Goal: Information Seeking & Learning: Find specific fact

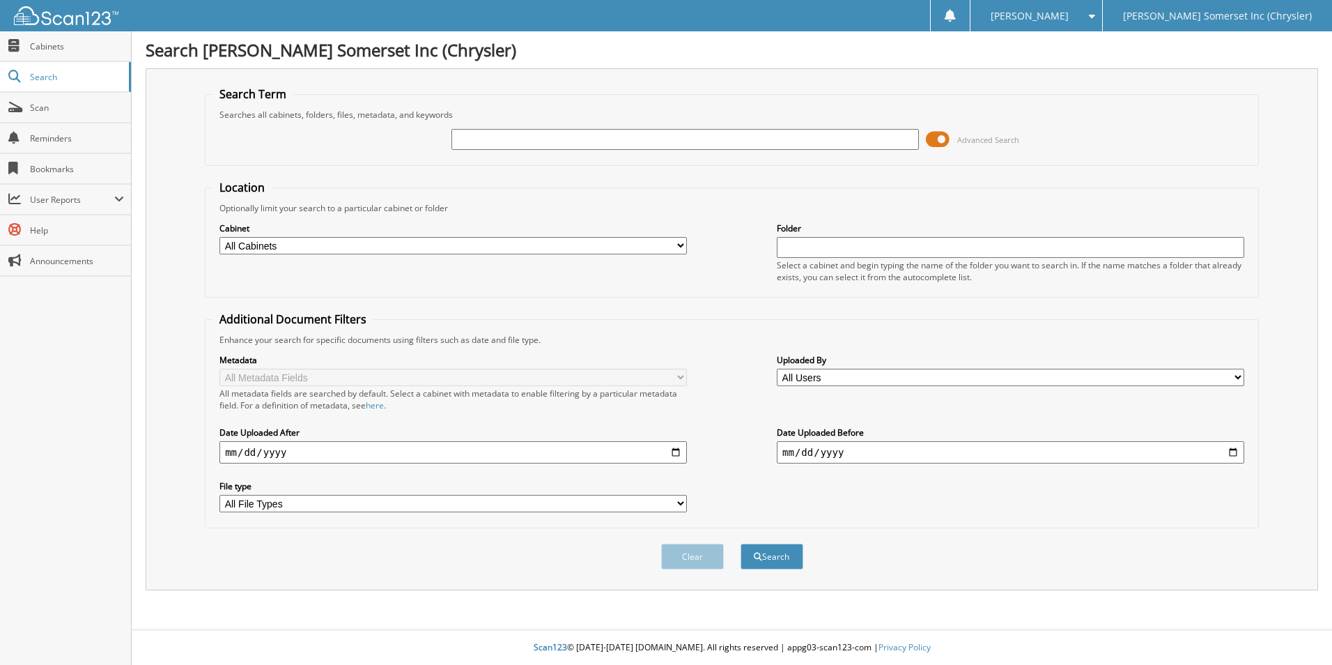
click at [783, 146] on input "text" at bounding box center [686, 139] width 468 height 21
type input "6150195"
click at [741, 544] on button "Search" at bounding box center [772, 557] width 63 height 26
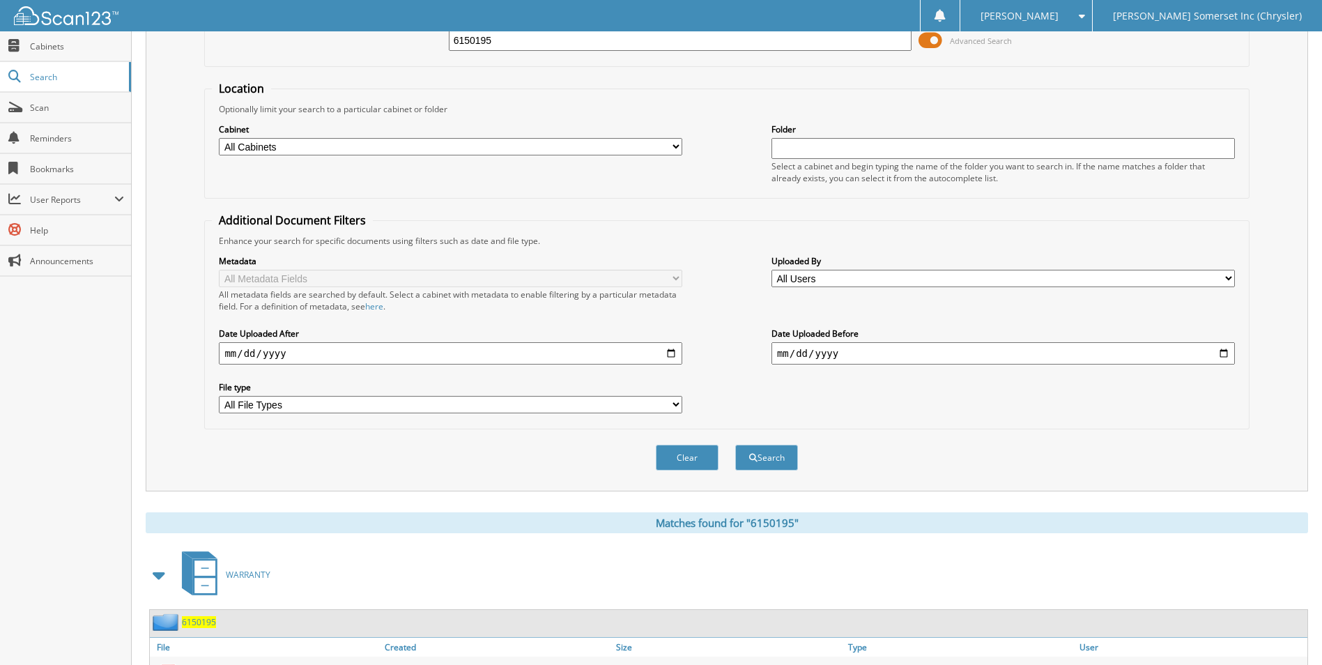
scroll to position [192, 0]
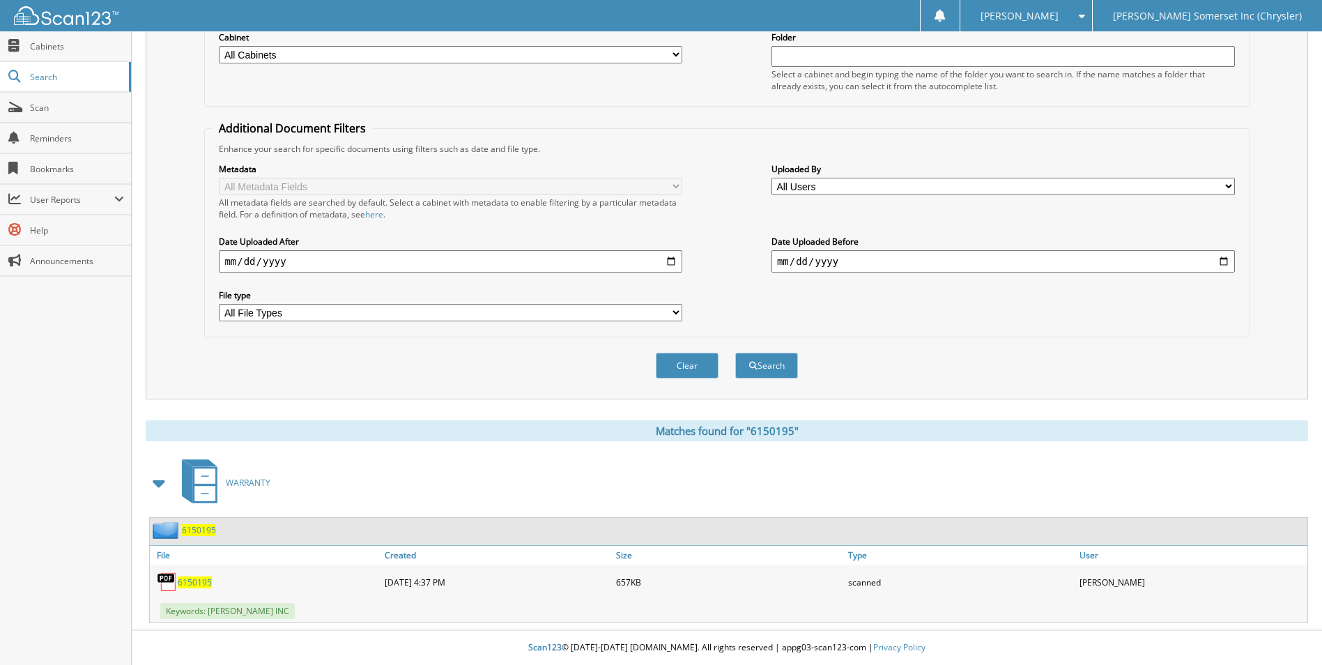
click at [197, 580] on span "6150195" at bounding box center [195, 582] width 34 height 12
